Goal: Use online tool/utility: Use online tool/utility

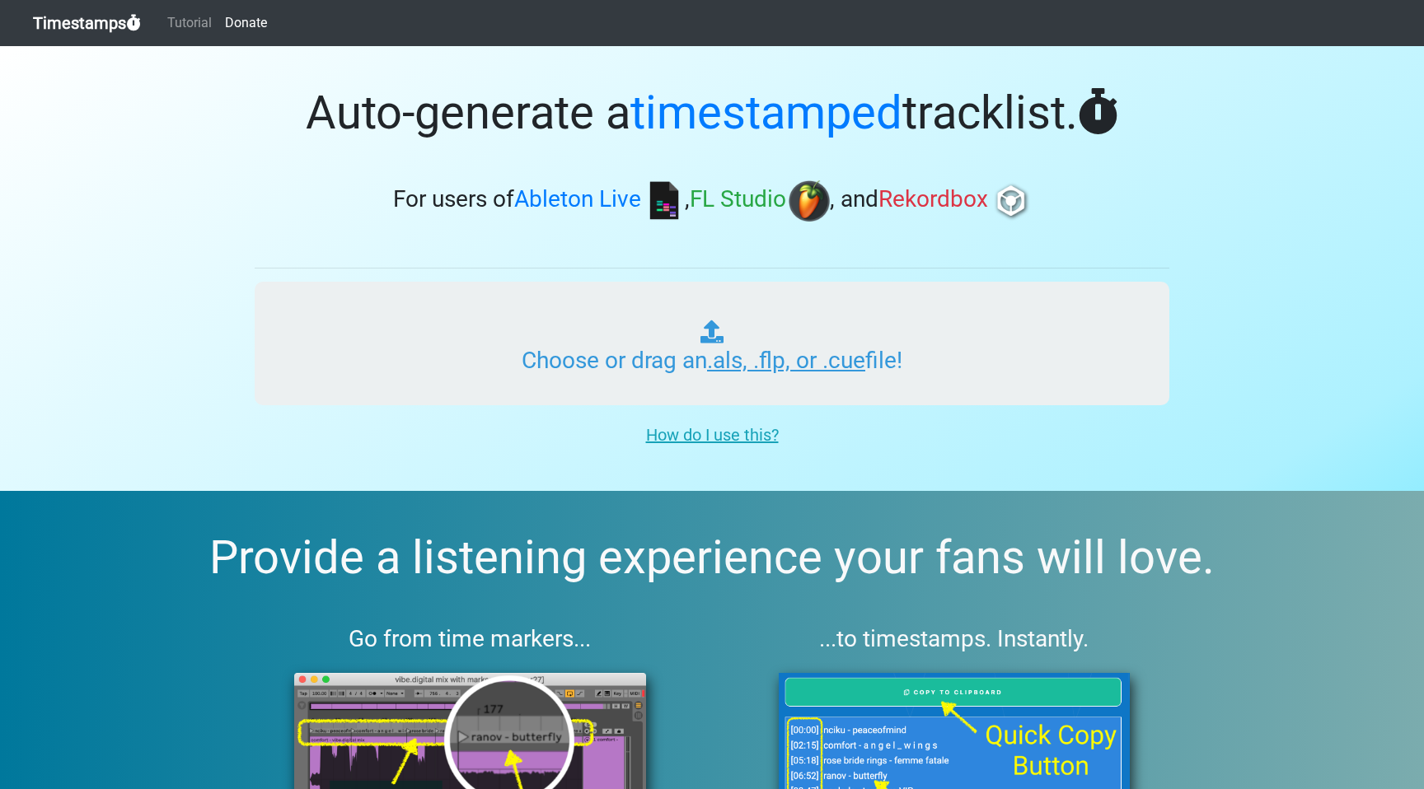
click at [584, 366] on input "Choose or drag an .als, .flp, or .cue file!" at bounding box center [712, 344] width 915 height 124
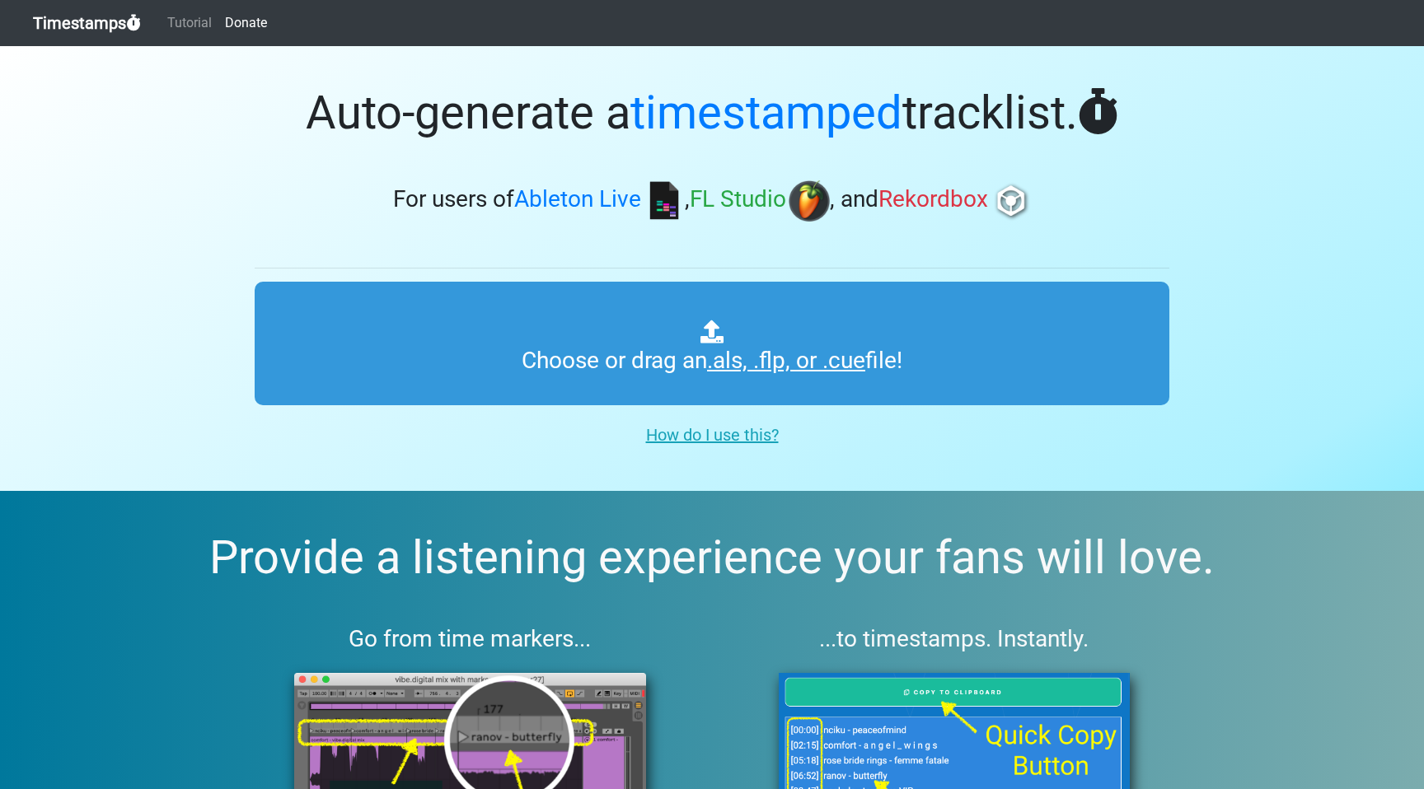
type input "C:\fakepath\WEEKEND SHENANIGANS #014.als"
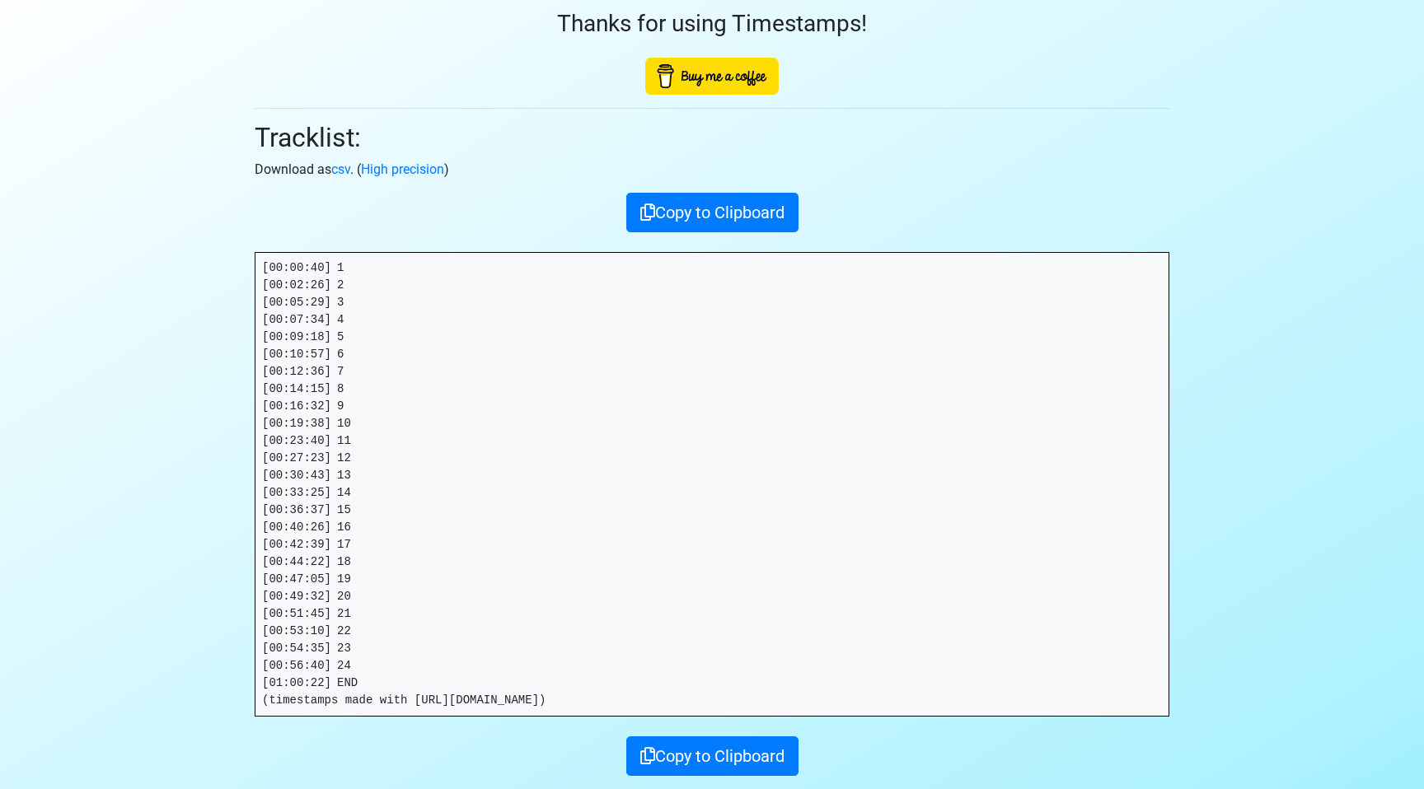
scroll to position [194, 0]
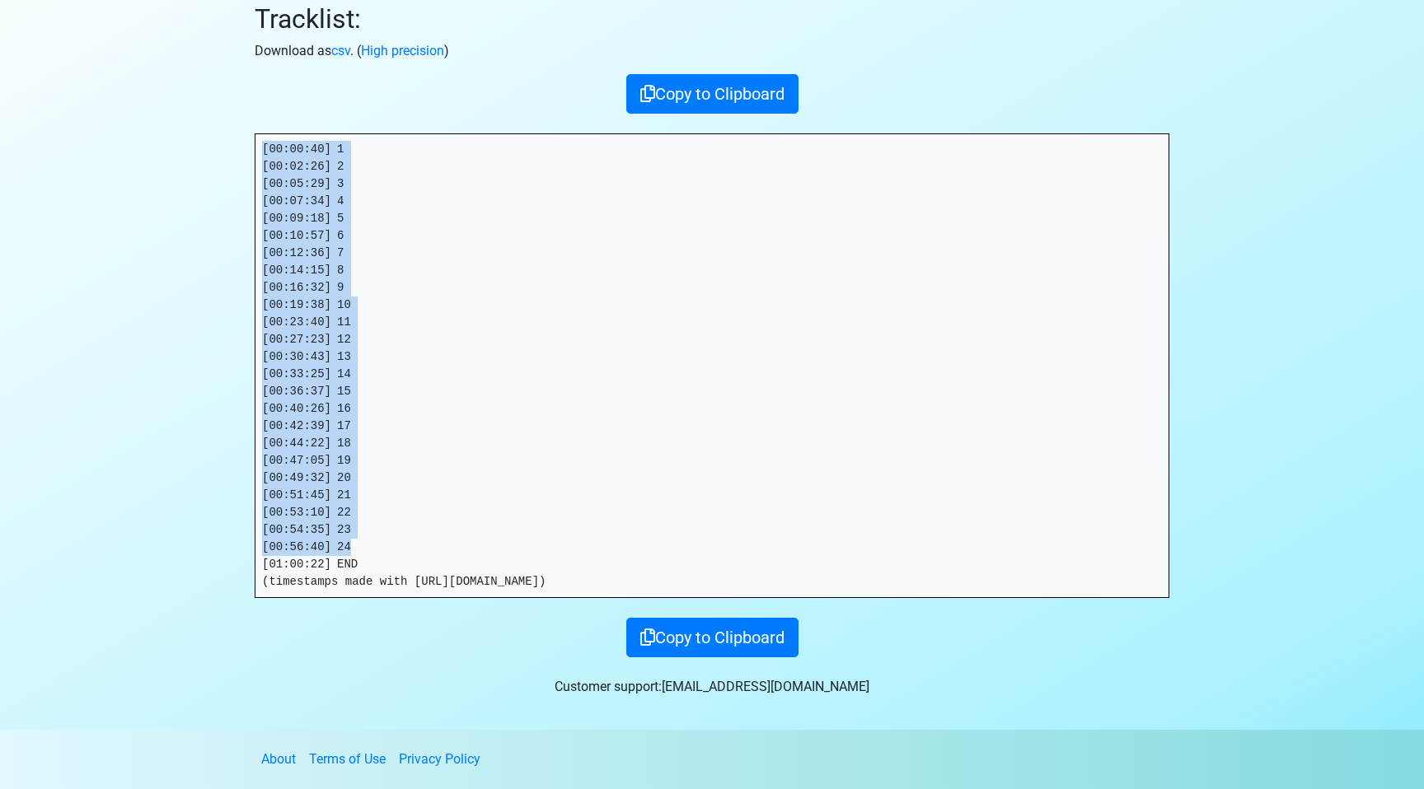
drag, startPoint x: 389, startPoint y: 545, endPoint x: 244, endPoint y: 137, distance: 433.7
click at [244, 137] on div "Thanks for using Timestamps! Tracklist: Download as csv . ( High precision ) Co…" at bounding box center [711, 255] width 939 height 806
copy pre "[00:00:40] 1 [00:02:26] 2 [00:05:29] 3 [00:07:34] 4 [00:09:18] 5 [00:10:57] 6 […"
